Goal: Communication & Community: Answer question/provide support

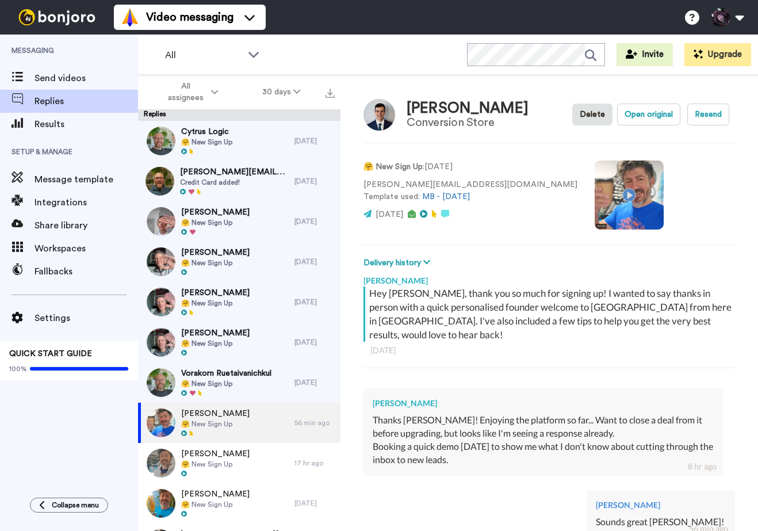
scroll to position [76, 0]
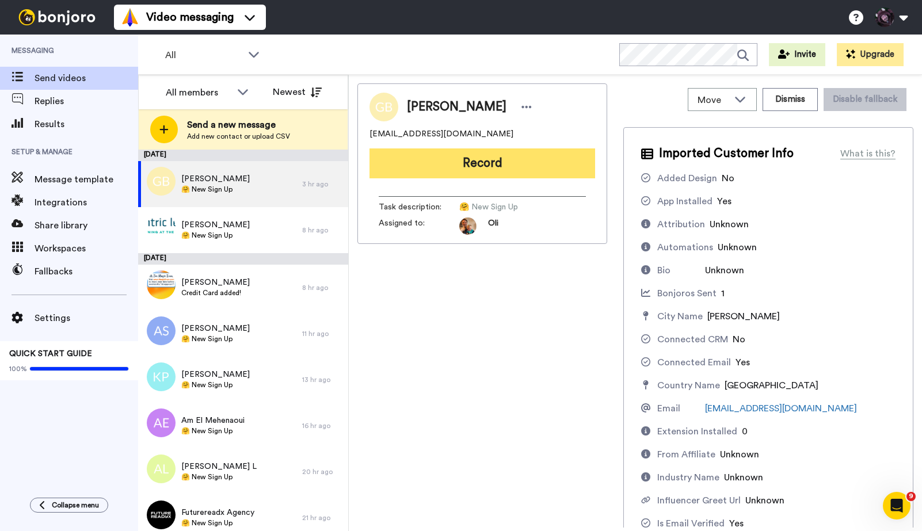
click at [510, 166] on button "Record" at bounding box center [481, 163] width 225 height 30
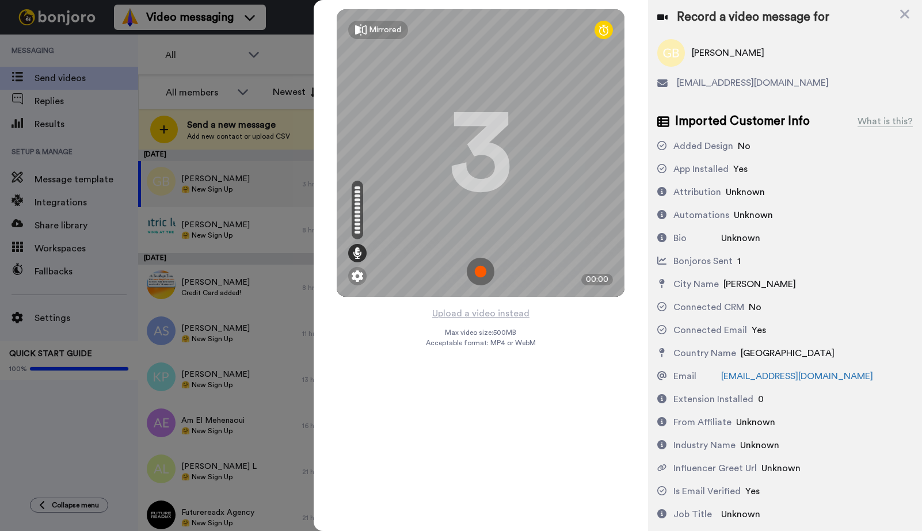
click at [478, 272] on img at bounding box center [481, 272] width 28 height 28
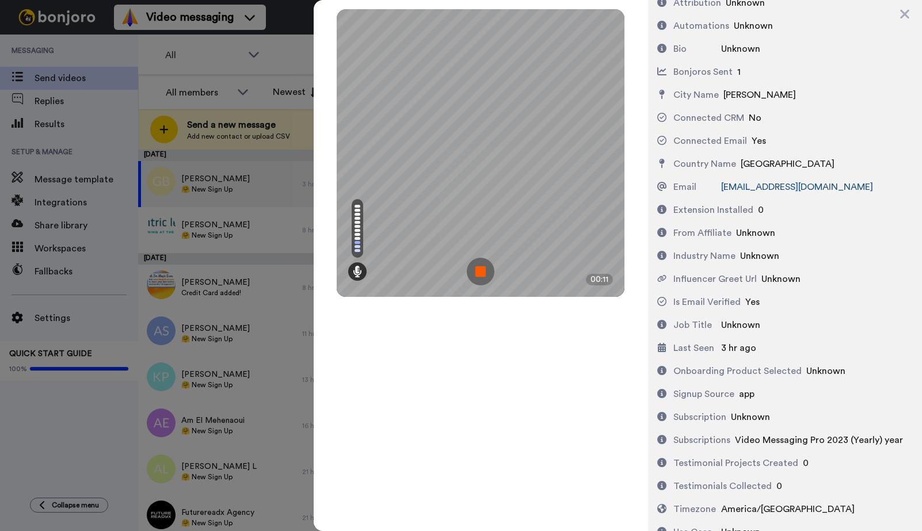
scroll to position [190, 0]
click at [484, 275] on img at bounding box center [481, 272] width 28 height 28
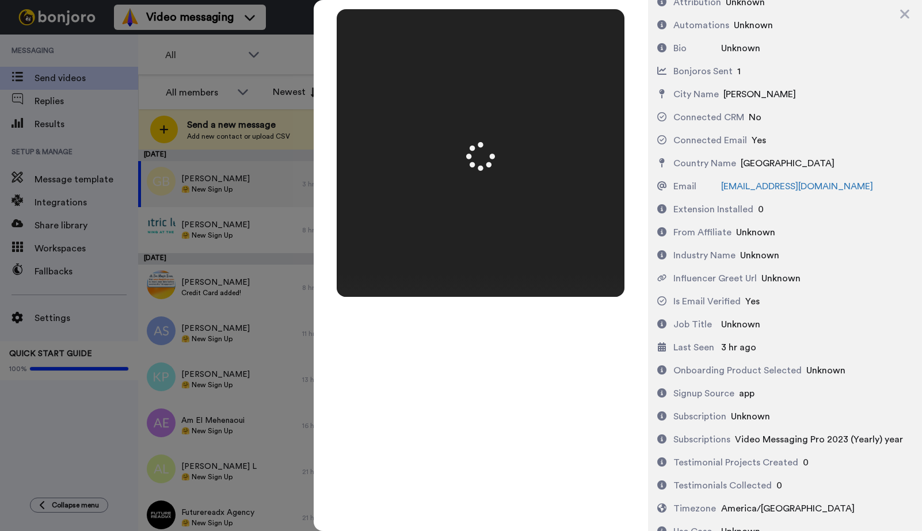
scroll to position [0, 0]
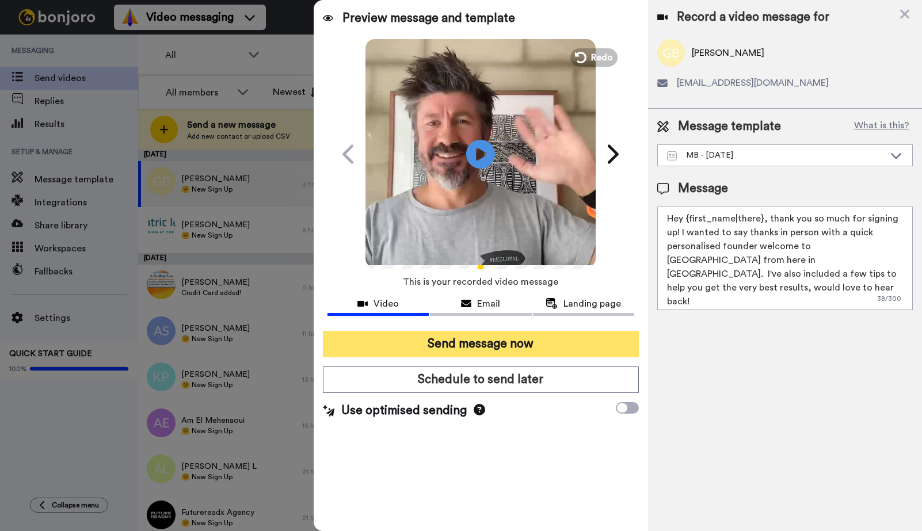
click at [464, 341] on button "Send message now" at bounding box center [481, 344] width 316 height 26
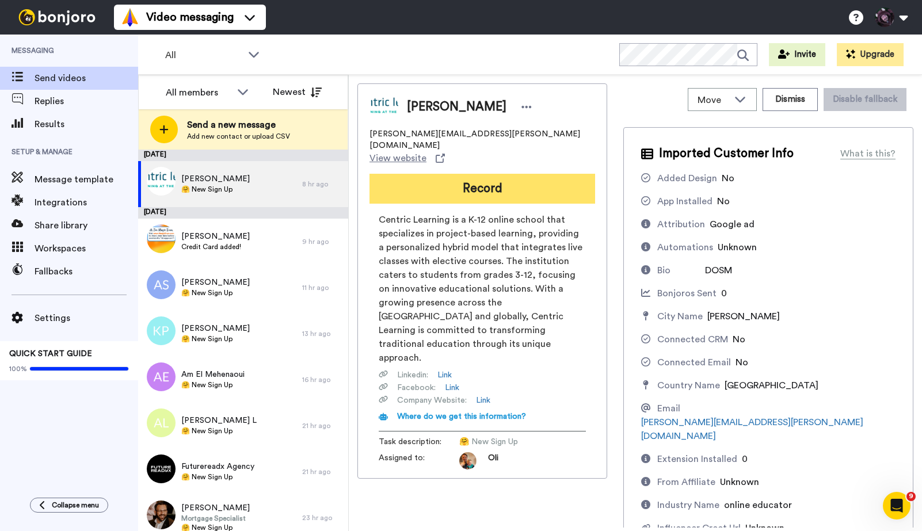
click at [430, 174] on button "Record" at bounding box center [481, 189] width 225 height 30
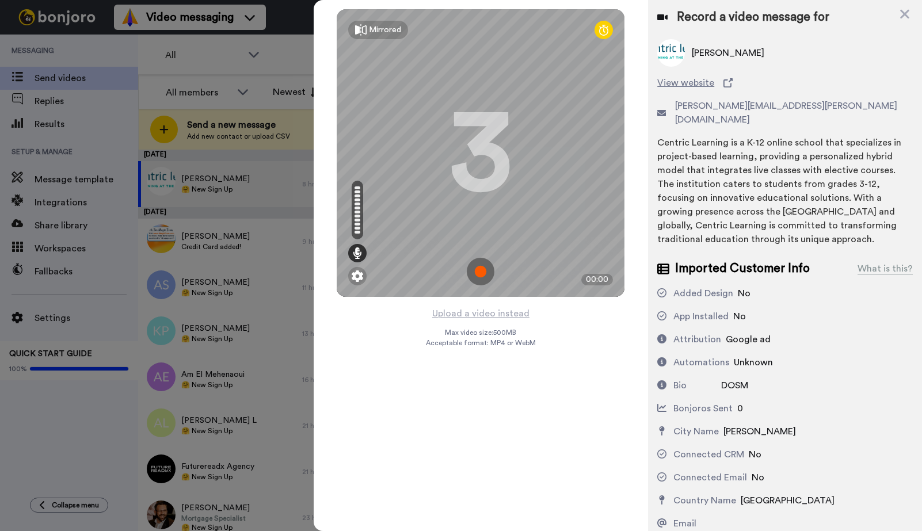
click at [484, 270] on img at bounding box center [481, 272] width 28 height 28
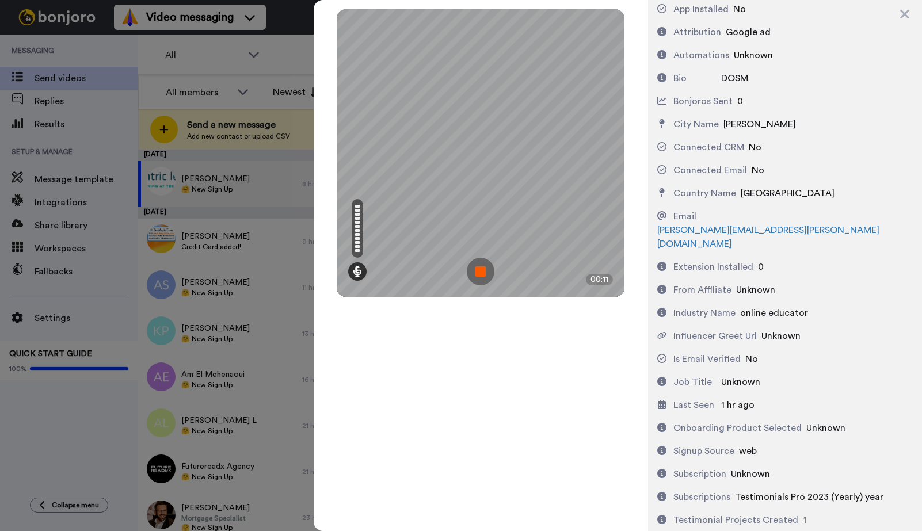
scroll to position [308, 0]
click at [481, 269] on img at bounding box center [481, 272] width 28 height 28
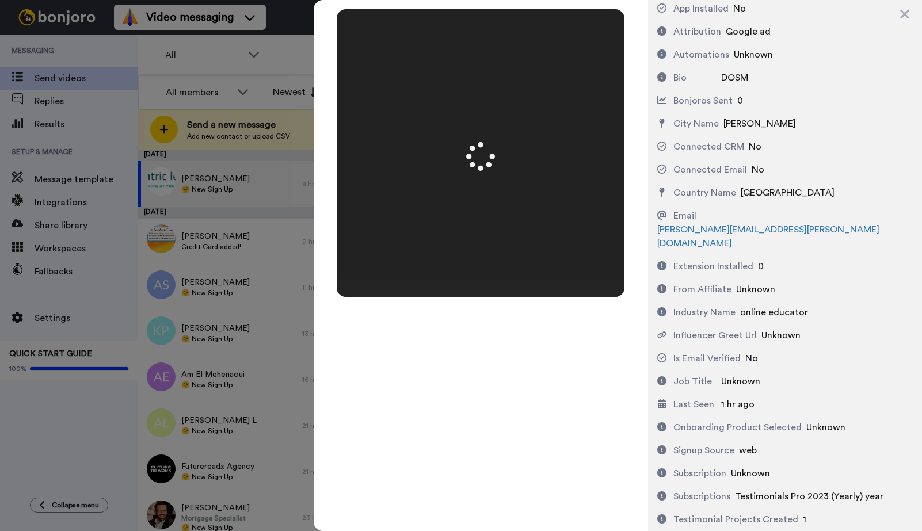
scroll to position [0, 0]
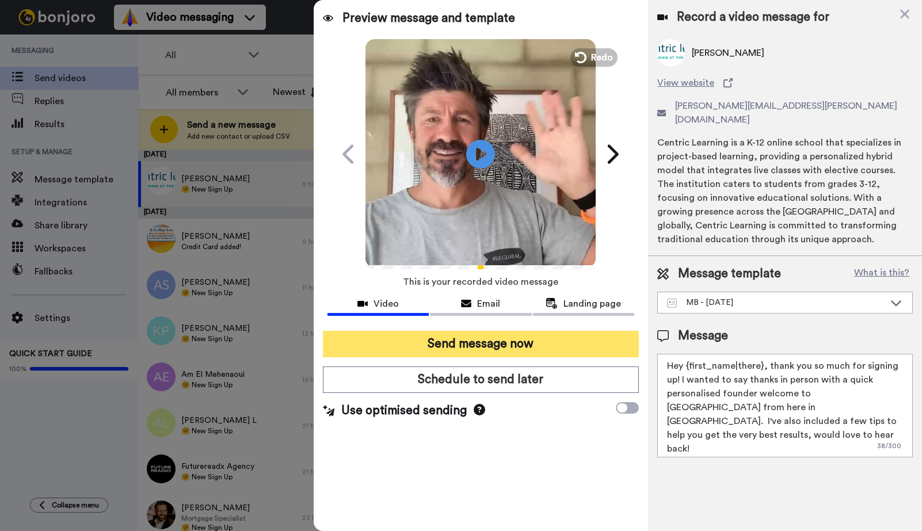
click at [485, 344] on button "Send message now" at bounding box center [481, 344] width 316 height 26
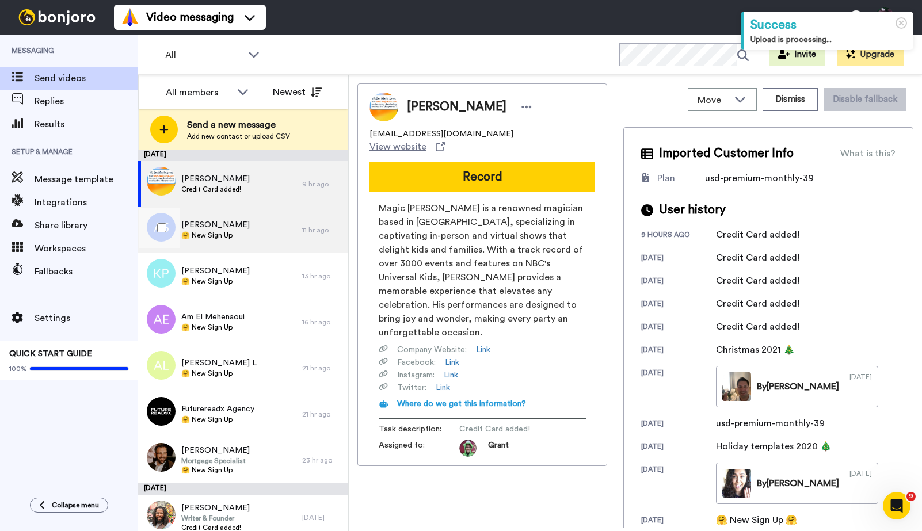
click at [227, 241] on div "Aidan Swenor 🤗 New Sign Up" at bounding box center [220, 230] width 164 height 46
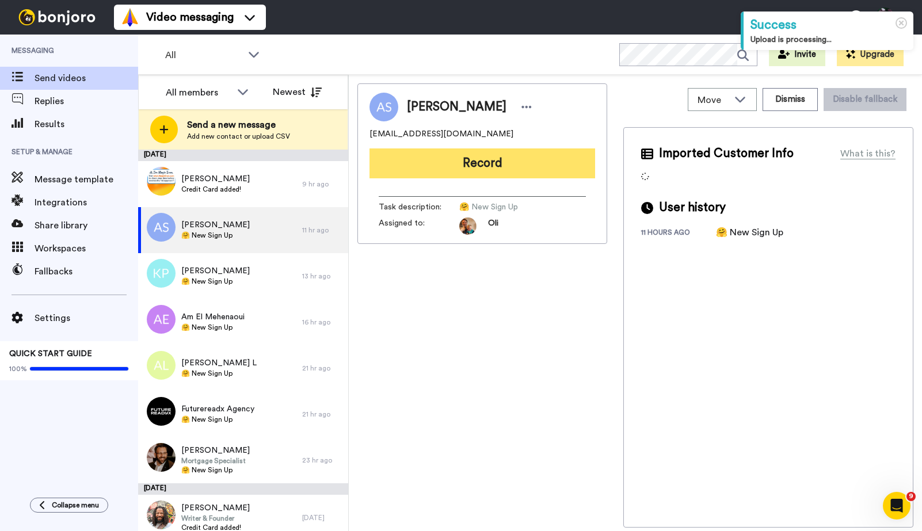
click at [496, 167] on button "Record" at bounding box center [481, 163] width 225 height 30
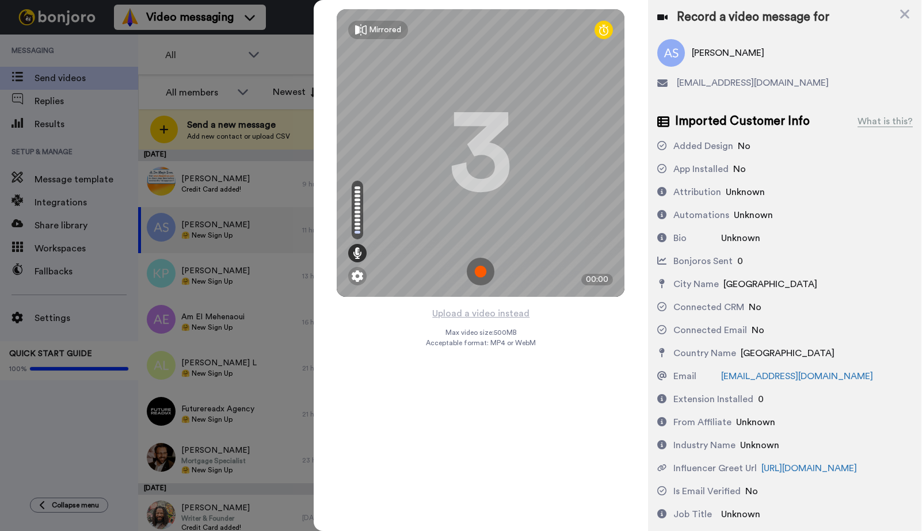
click at [479, 272] on img at bounding box center [481, 272] width 28 height 28
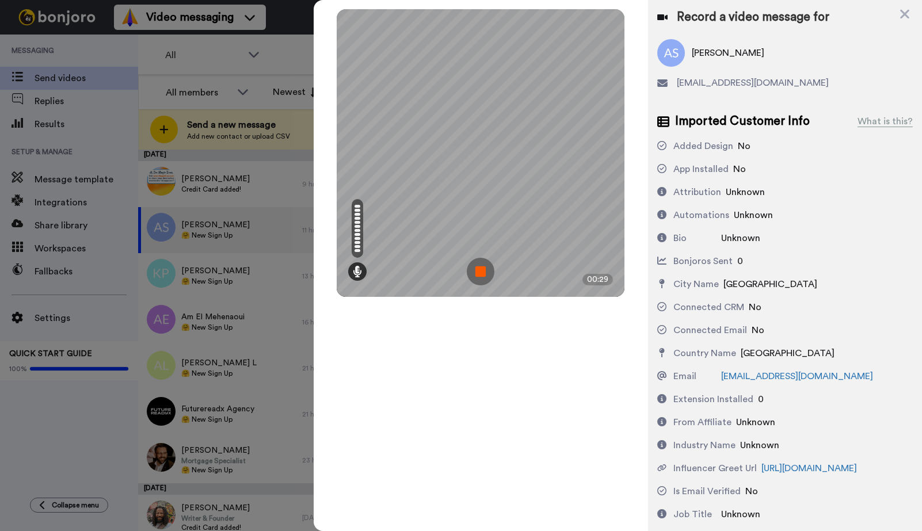
click at [485, 274] on img at bounding box center [481, 272] width 28 height 28
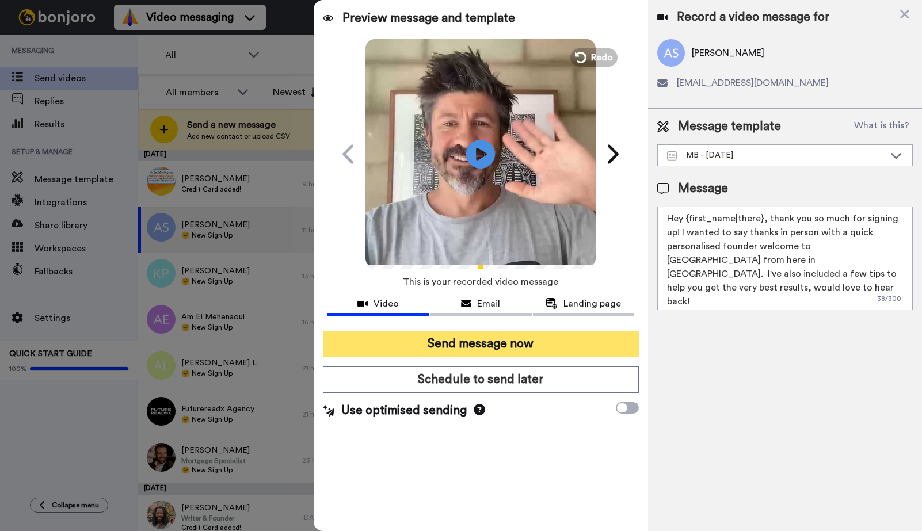
click at [504, 346] on button "Send message now" at bounding box center [481, 344] width 316 height 26
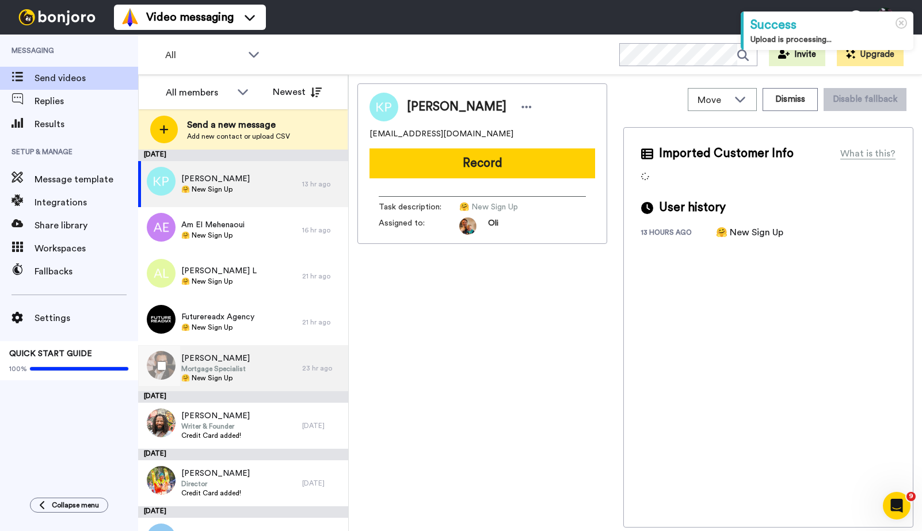
click at [239, 373] on span "🤗 New Sign Up" at bounding box center [215, 377] width 68 height 9
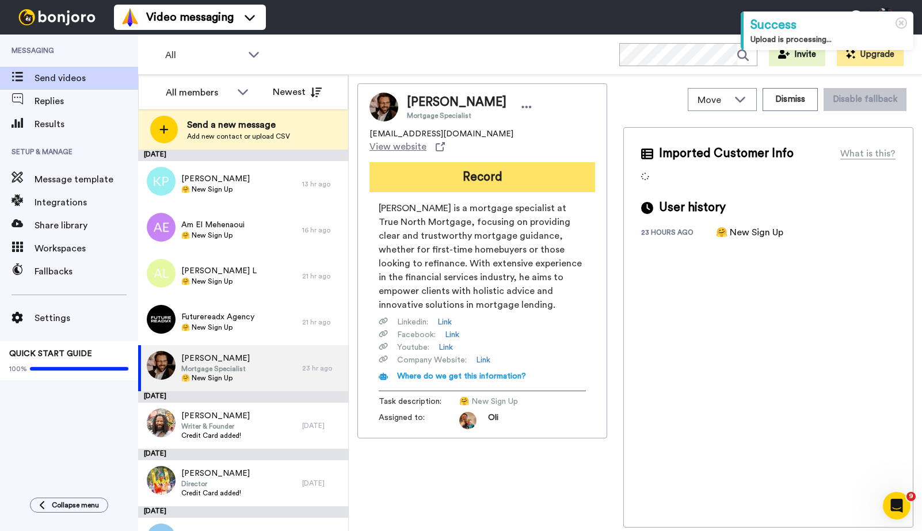
click at [456, 167] on button "Record" at bounding box center [481, 177] width 225 height 30
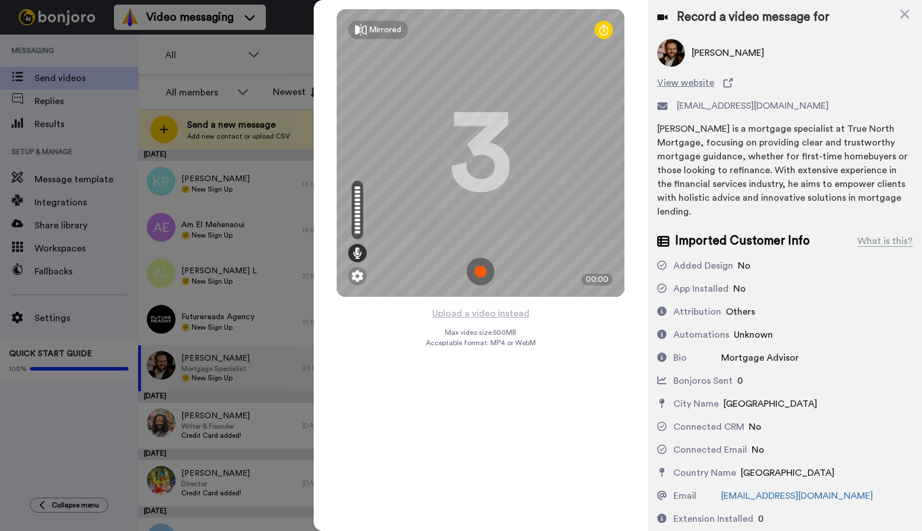
click at [483, 269] on img at bounding box center [481, 272] width 28 height 28
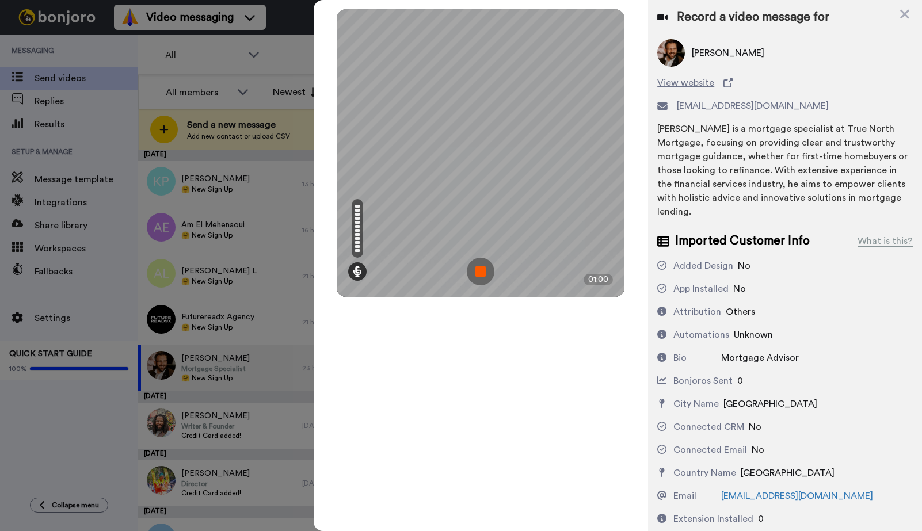
click at [477, 270] on img at bounding box center [481, 272] width 28 height 28
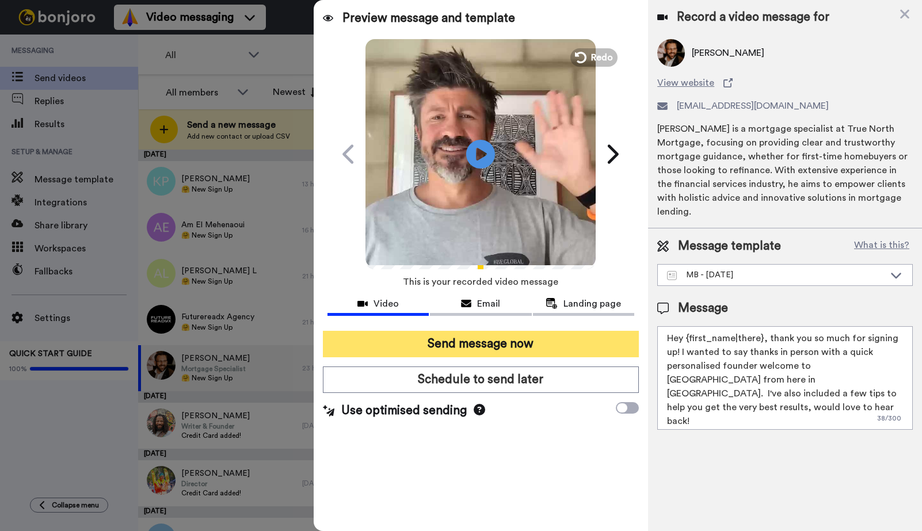
click at [463, 342] on button "Send message now" at bounding box center [481, 344] width 316 height 26
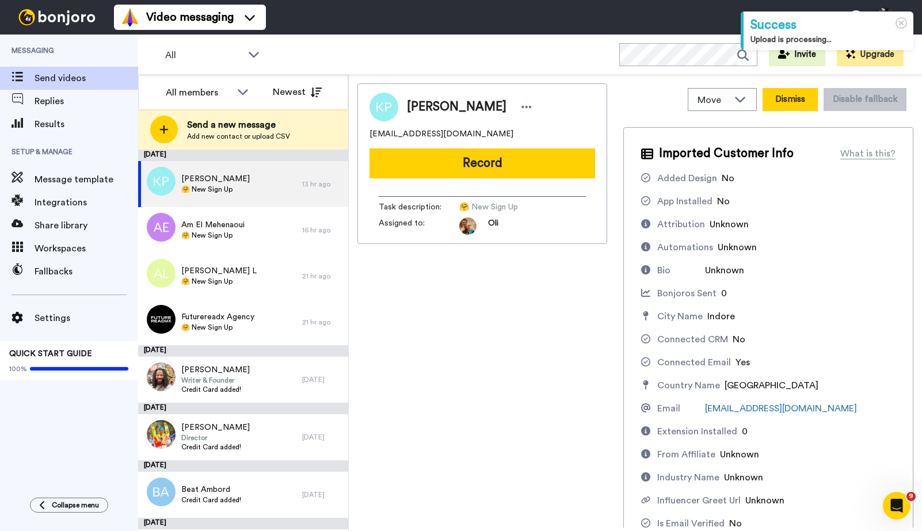
click at [804, 106] on button "Dismiss" at bounding box center [789, 99] width 55 height 23
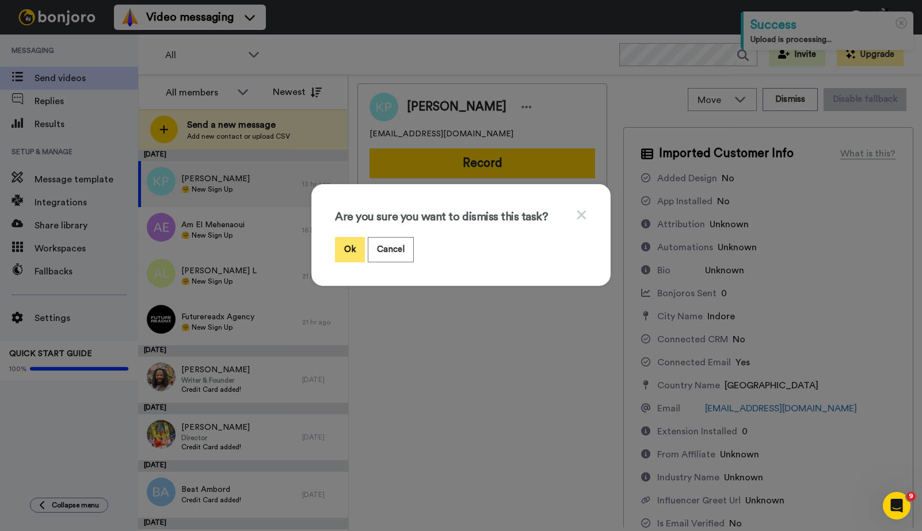
click at [354, 247] on button "Ok" at bounding box center [350, 249] width 30 height 25
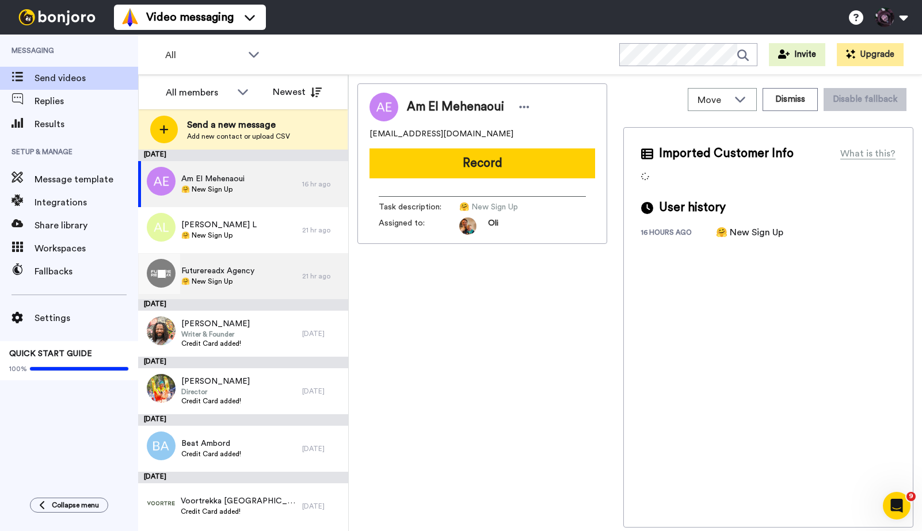
click at [232, 274] on span "Futurereadx Agency" at bounding box center [217, 271] width 73 height 12
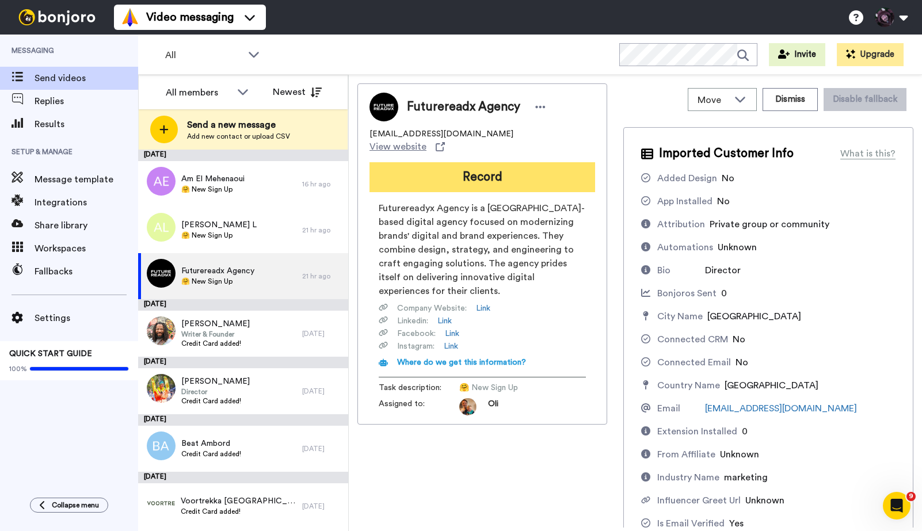
click at [434, 168] on button "Record" at bounding box center [481, 177] width 225 height 30
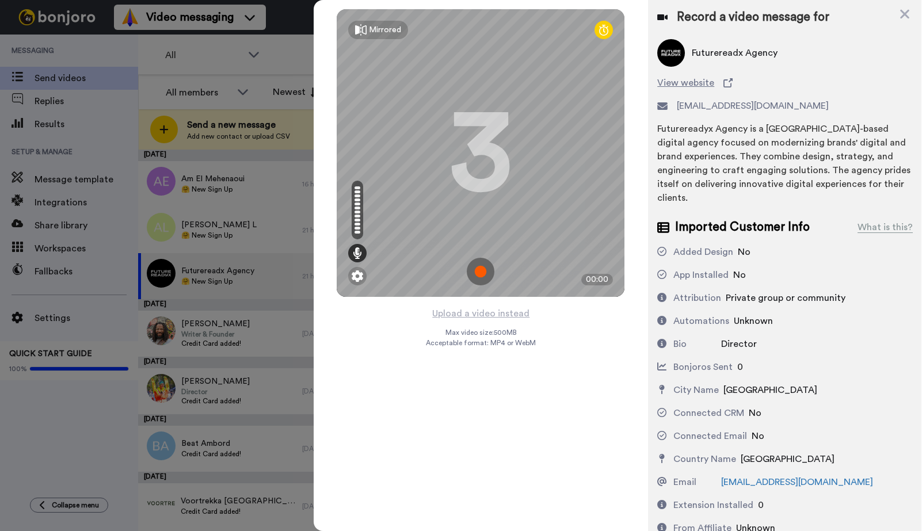
click at [479, 270] on img at bounding box center [481, 272] width 28 height 28
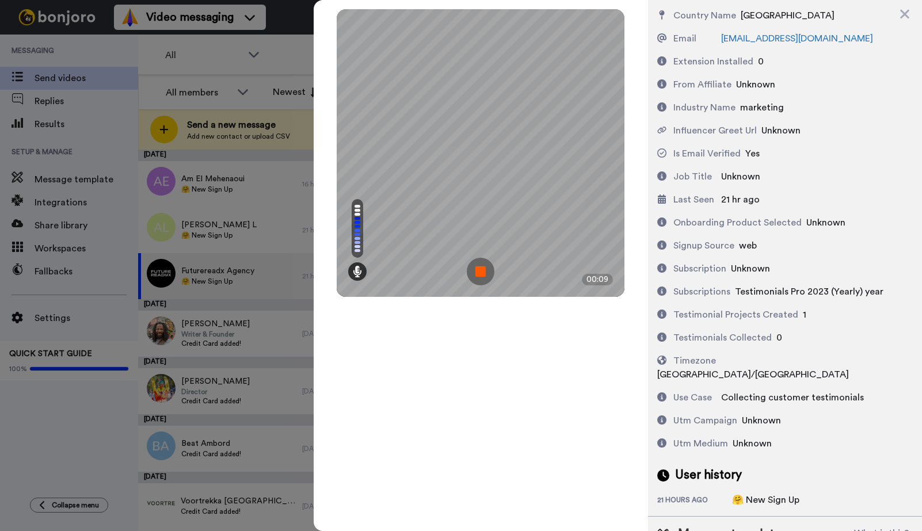
scroll to position [468, 0]
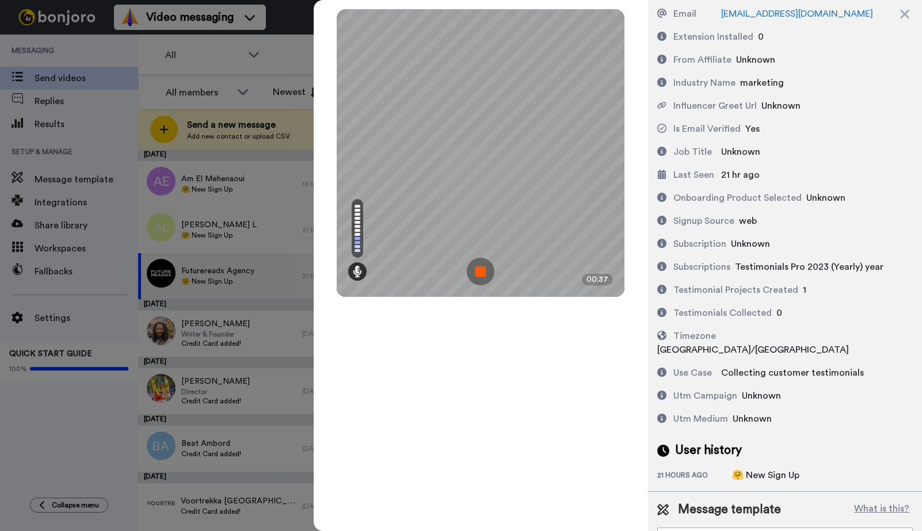
click at [480, 269] on img at bounding box center [481, 272] width 28 height 28
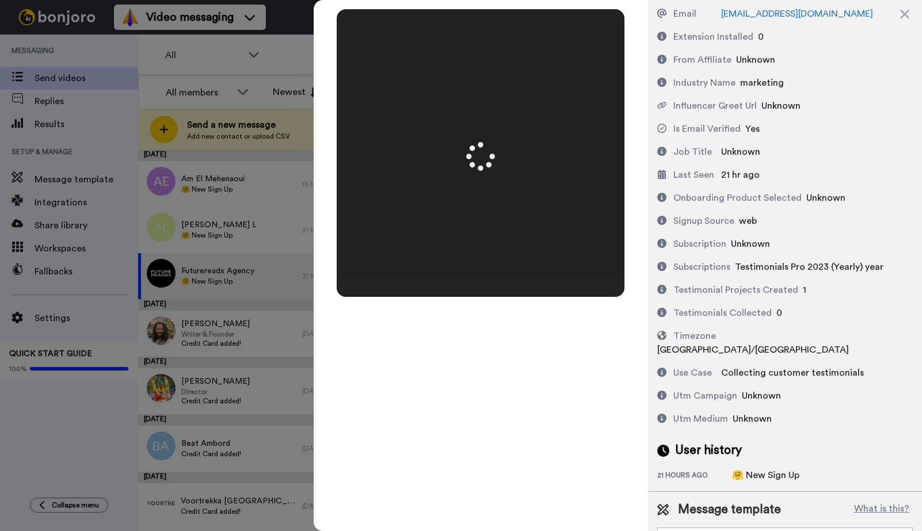
scroll to position [0, 0]
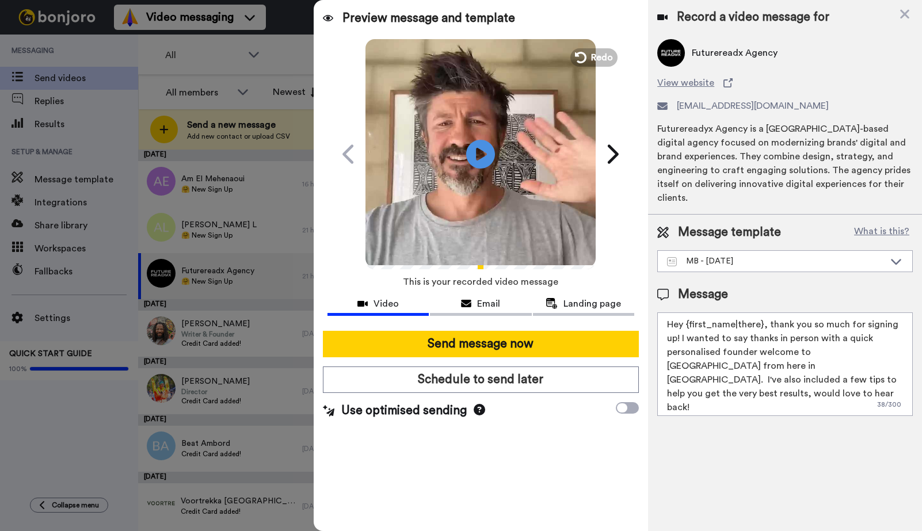
drag, startPoint x: 818, startPoint y: 324, endPoint x: 702, endPoint y: 349, distance: 118.4
click at [702, 349] on textarea "Hey {first_name|there}, thank you so much for signing up! I wanted to say thank…" at bounding box center [784, 364] width 255 height 104
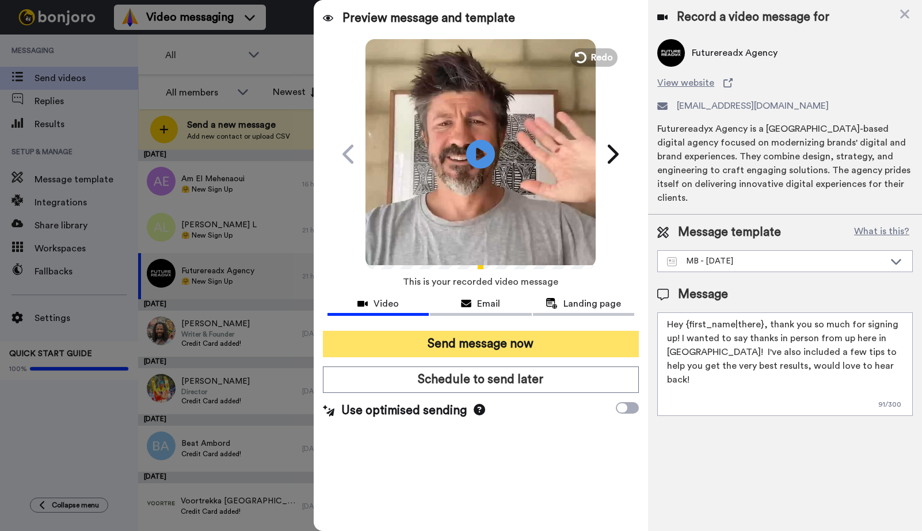
type textarea "Hey {first_name|there}, thank you so much for signing up! I wanted to say thank…"
click at [473, 337] on button "Send message now" at bounding box center [481, 344] width 316 height 26
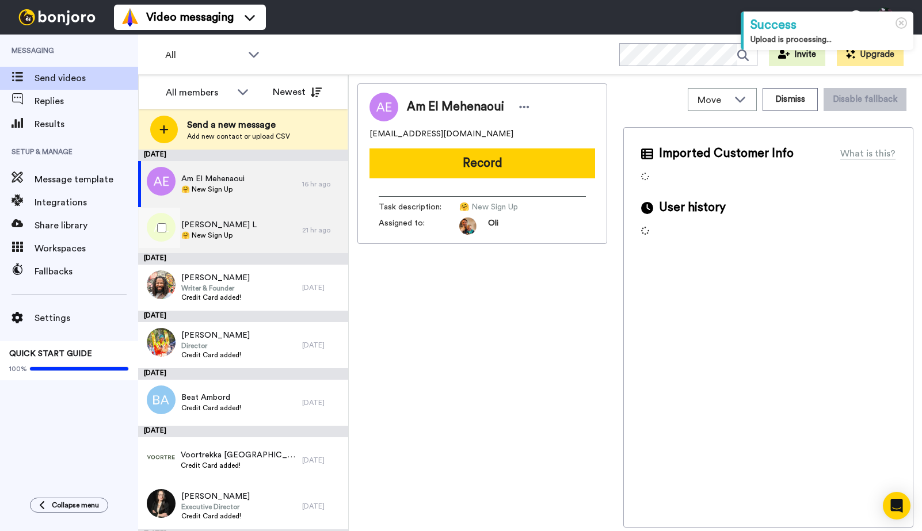
click at [233, 221] on div "[PERSON_NAME] L 🤗 New Sign Up" at bounding box center [220, 230] width 164 height 46
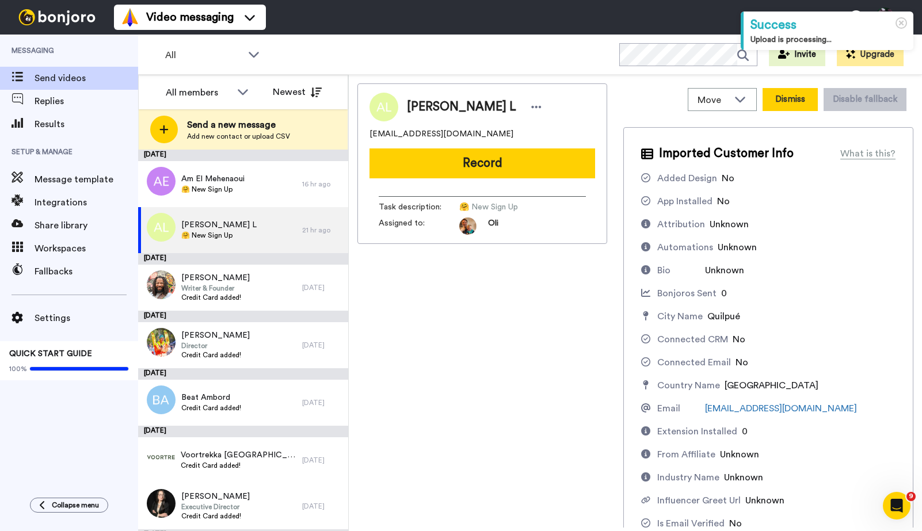
click at [804, 98] on button "Dismiss" at bounding box center [789, 99] width 55 height 23
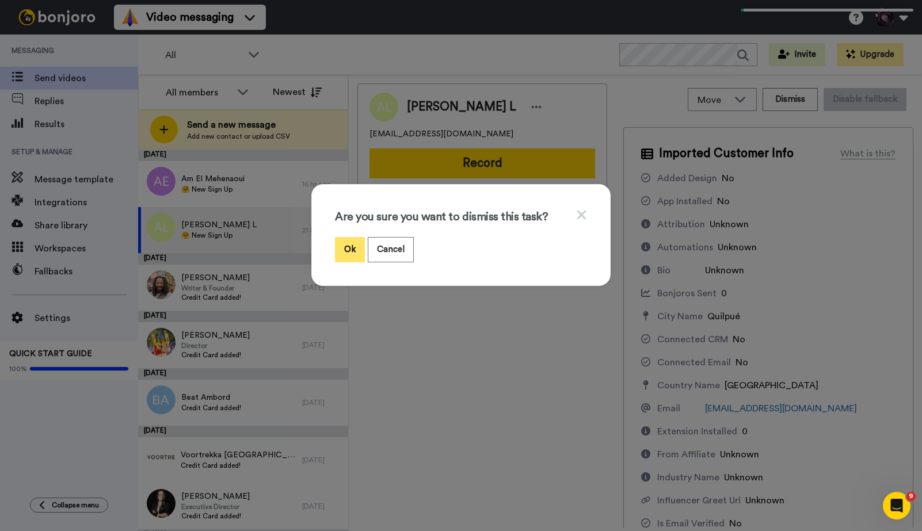
click at [354, 251] on button "Ok" at bounding box center [350, 249] width 30 height 25
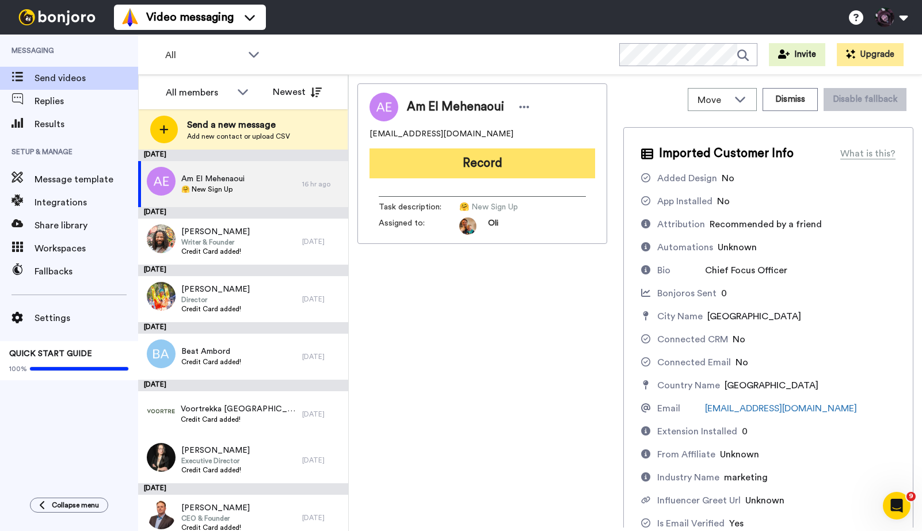
click at [436, 170] on button "Record" at bounding box center [481, 163] width 225 height 30
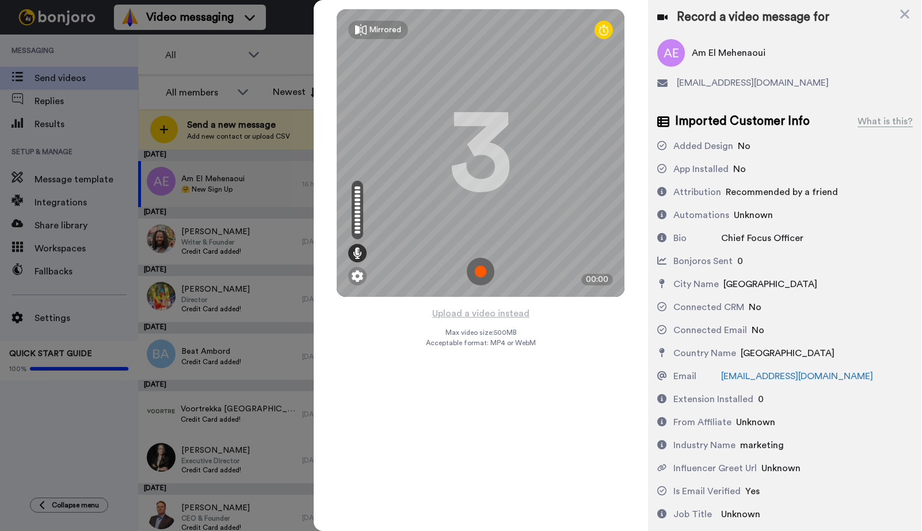
click at [482, 267] on img at bounding box center [481, 272] width 28 height 28
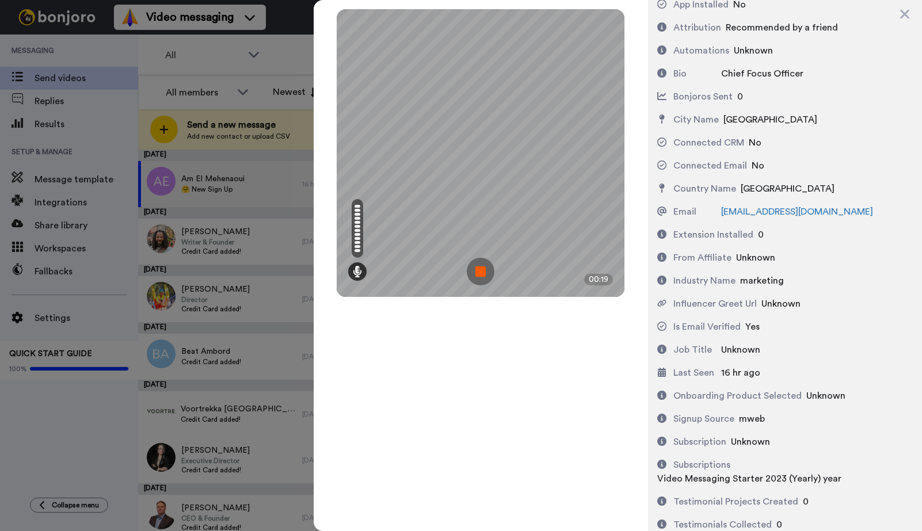
scroll to position [182, 0]
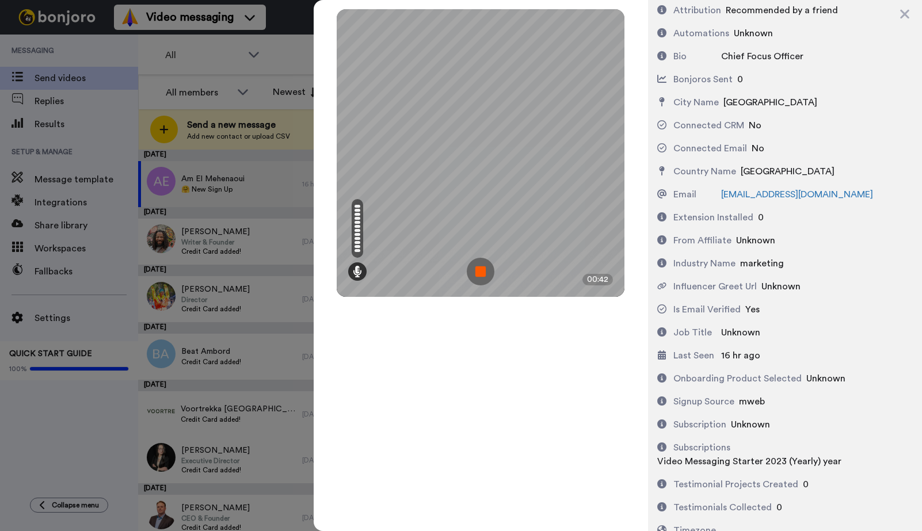
click at [481, 269] on img at bounding box center [481, 272] width 28 height 28
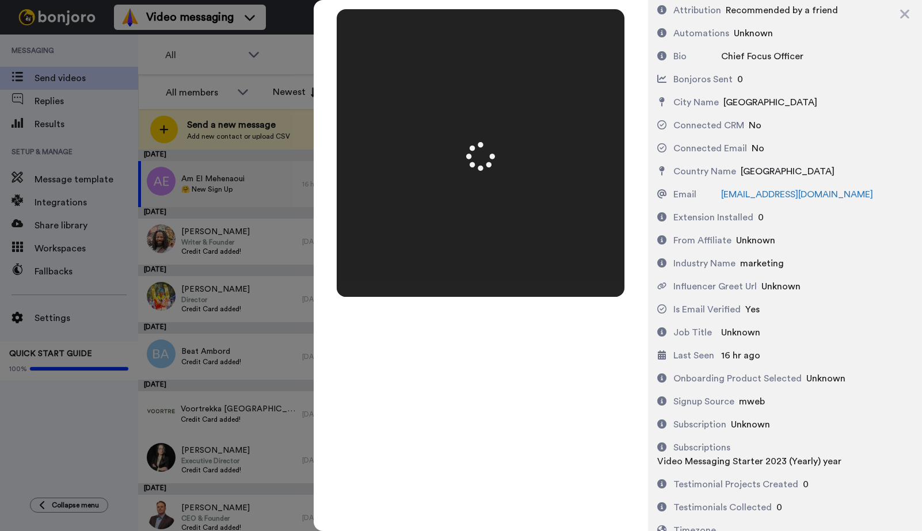
scroll to position [0, 0]
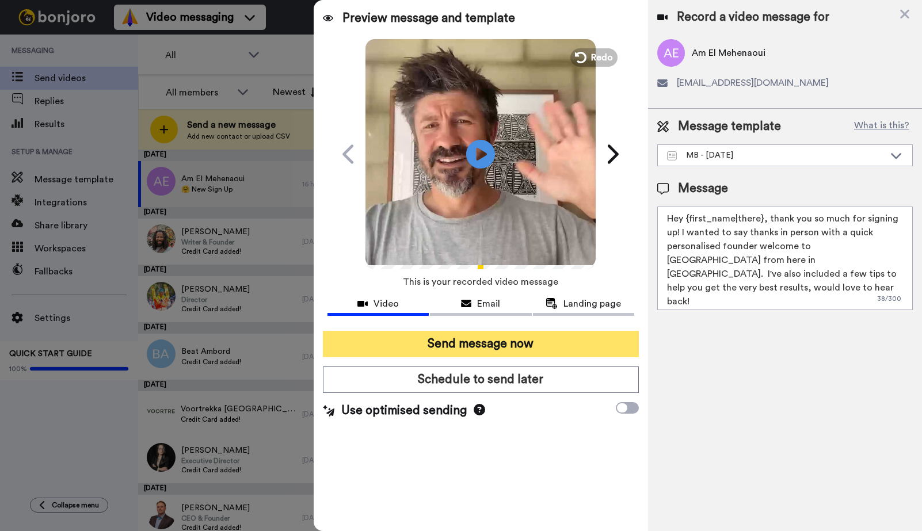
click at [445, 338] on button "Send message now" at bounding box center [481, 344] width 316 height 26
